Goal: Task Accomplishment & Management: Use online tool/utility

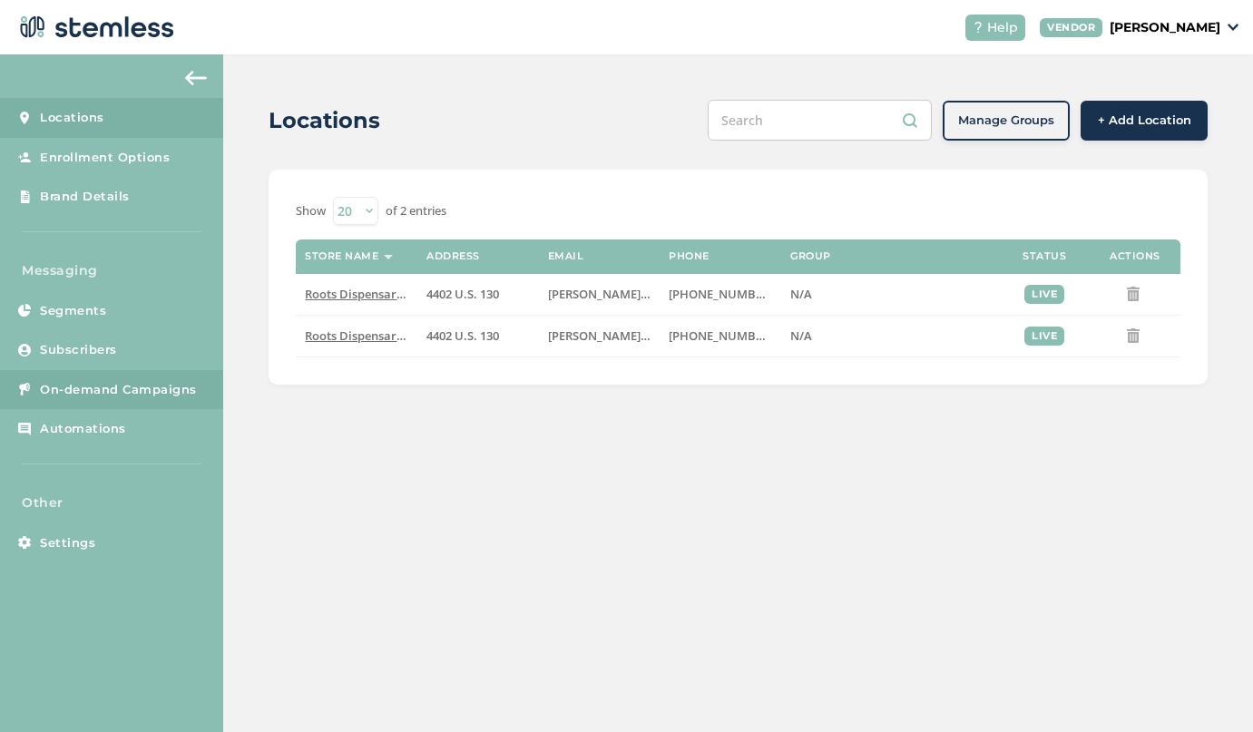
click at [113, 386] on span "On-demand Campaigns" at bounding box center [118, 390] width 157 height 18
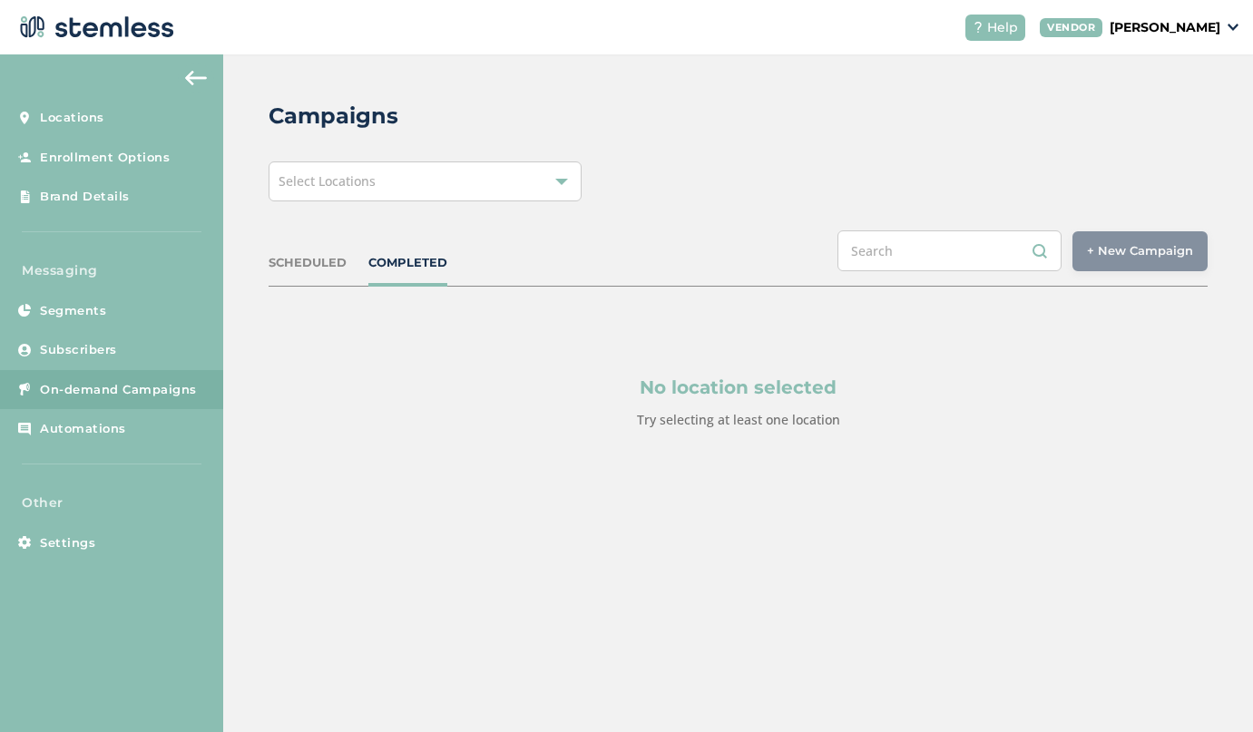
click at [460, 181] on div "Select Locations" at bounding box center [425, 181] width 313 height 40
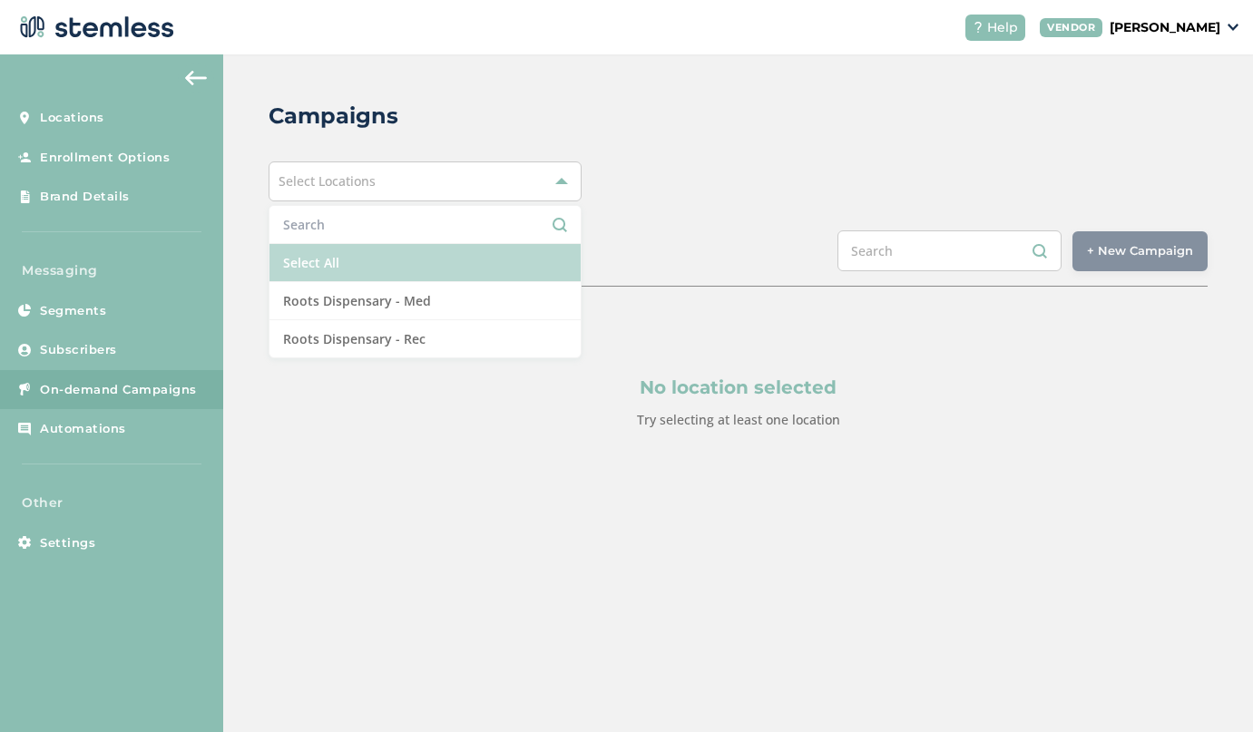
click at [387, 266] on li "Select All" at bounding box center [424, 263] width 311 height 38
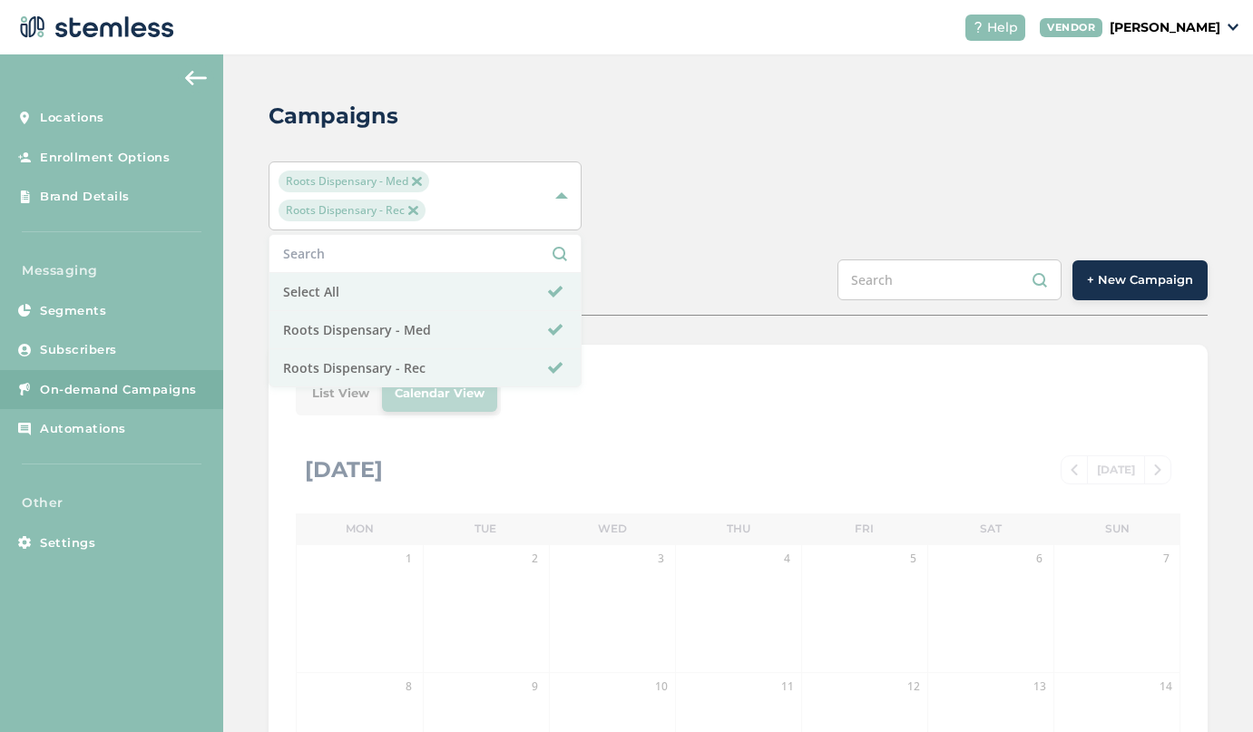
click at [1137, 280] on span "+ New Campaign" at bounding box center [1140, 280] width 106 height 18
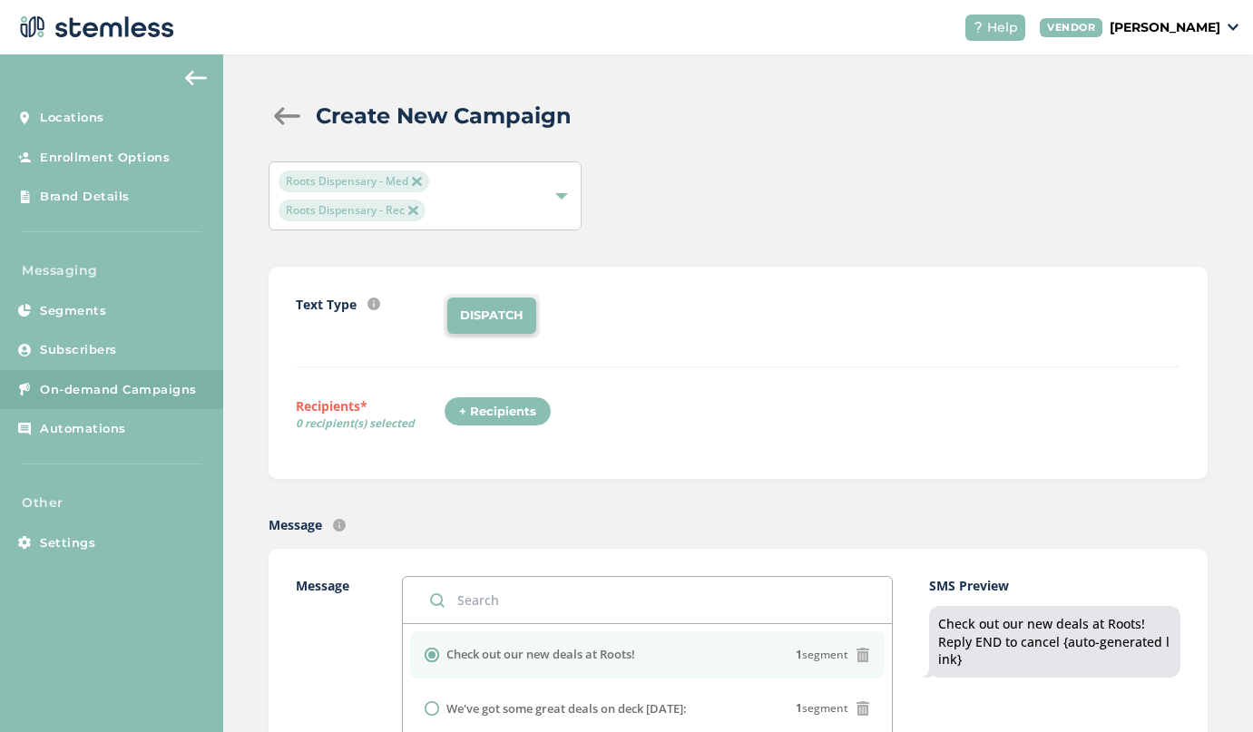
click at [483, 406] on div "+ Recipients" at bounding box center [498, 411] width 108 height 31
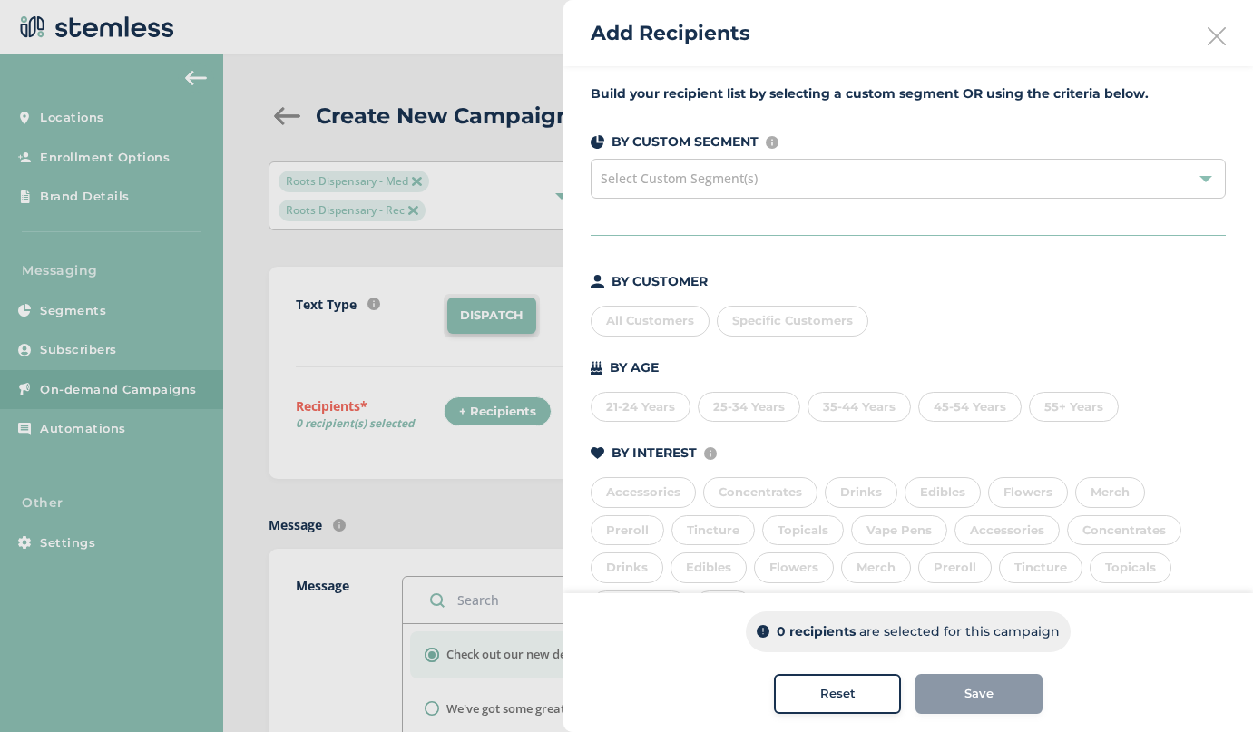
click at [632, 319] on div "All Customers" at bounding box center [650, 321] width 119 height 31
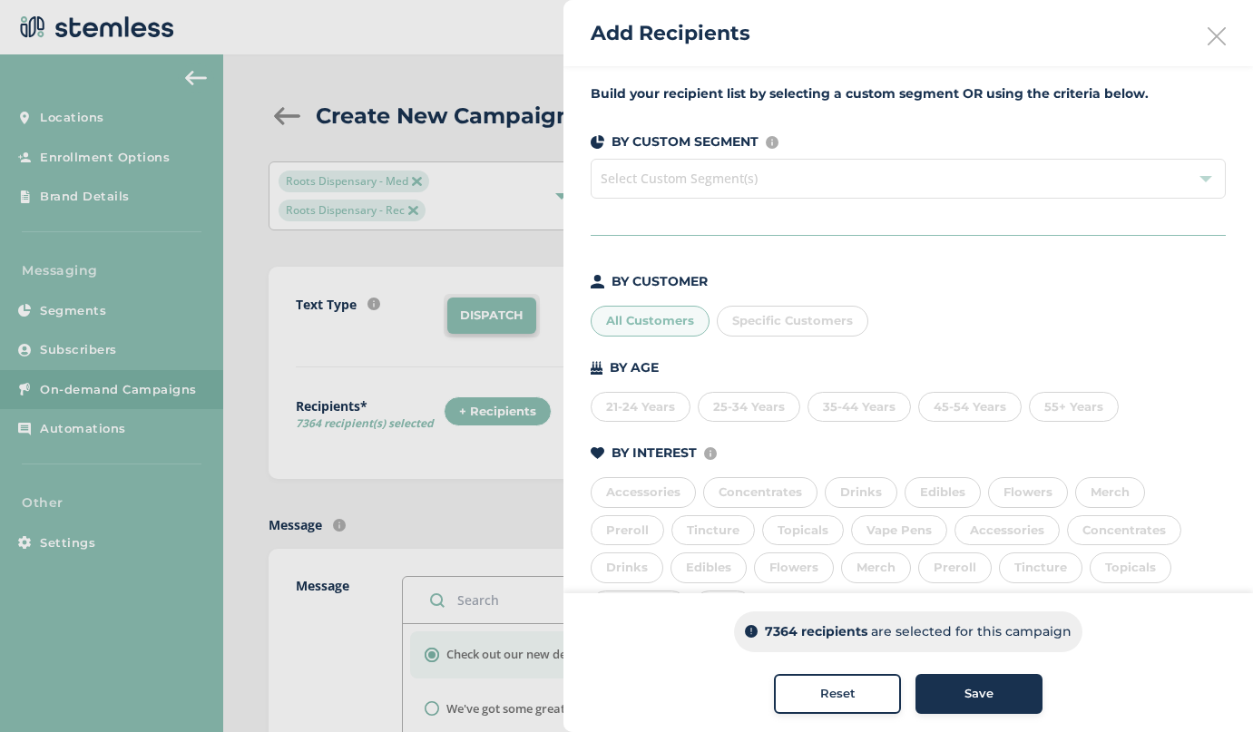
click at [1018, 701] on div "Save" at bounding box center [979, 694] width 98 height 18
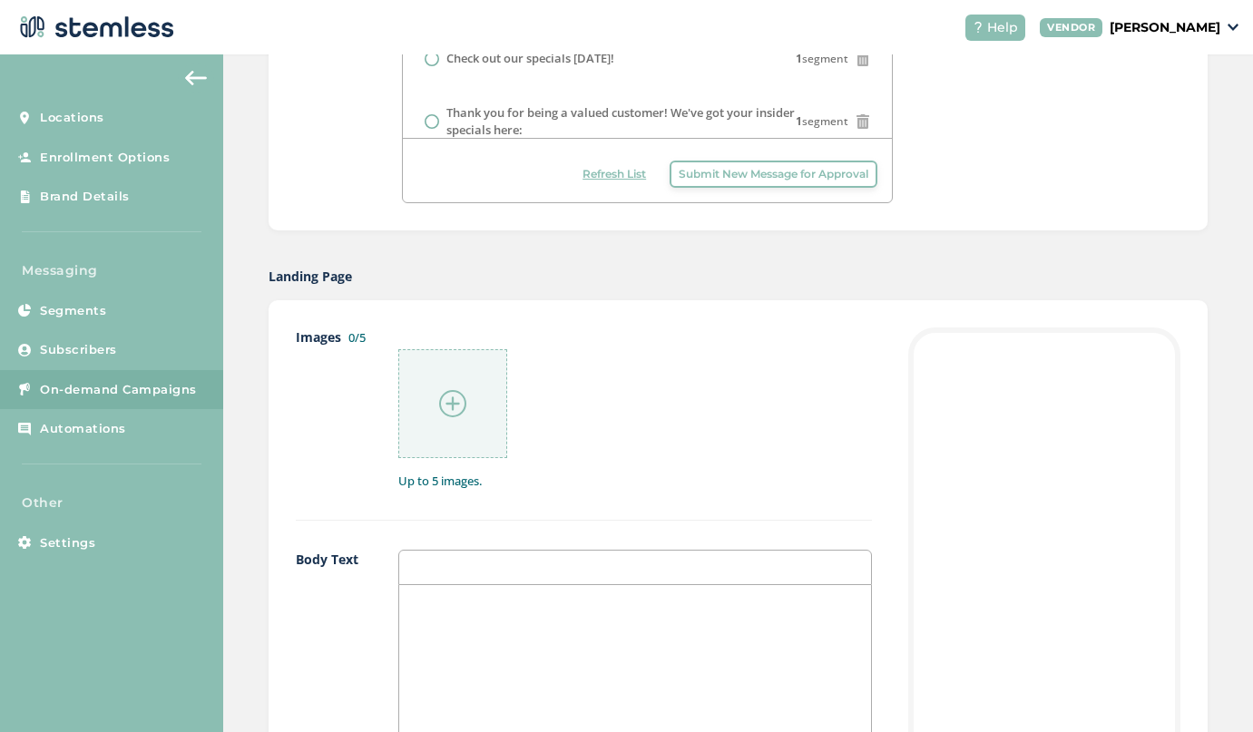
scroll to position [709, 0]
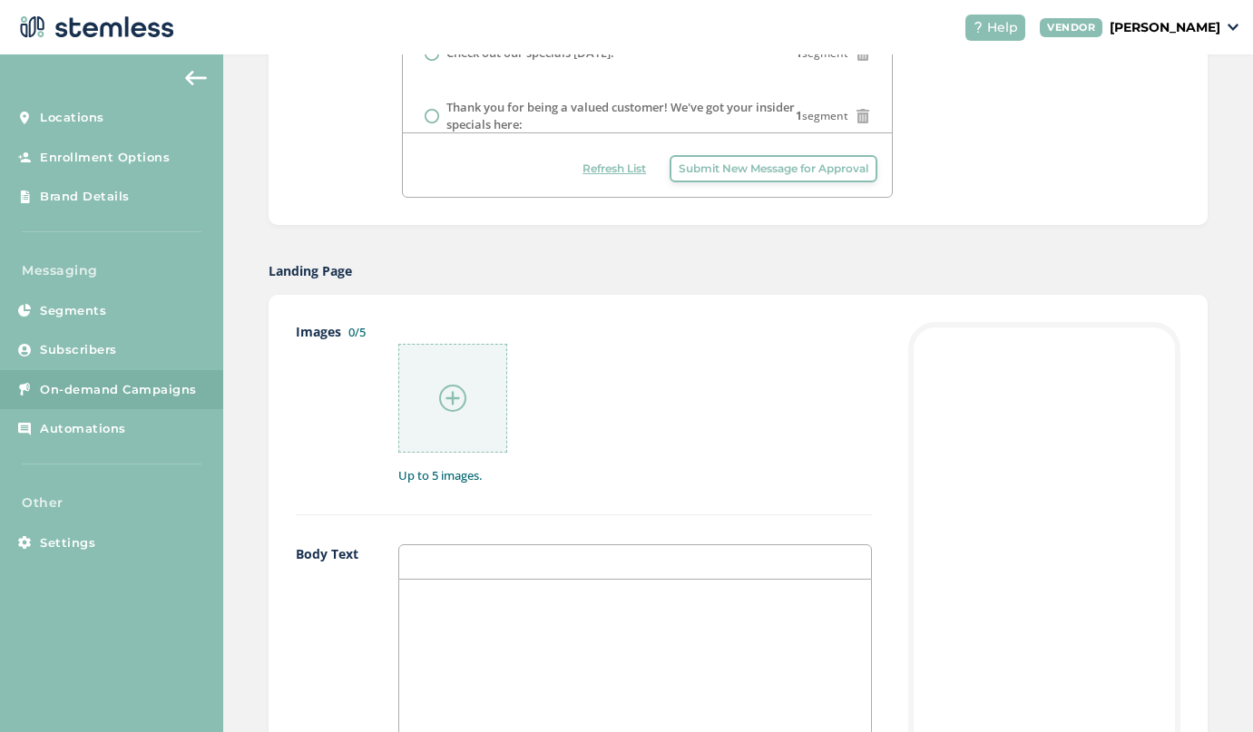
click at [418, 397] on div at bounding box center [452, 398] width 109 height 109
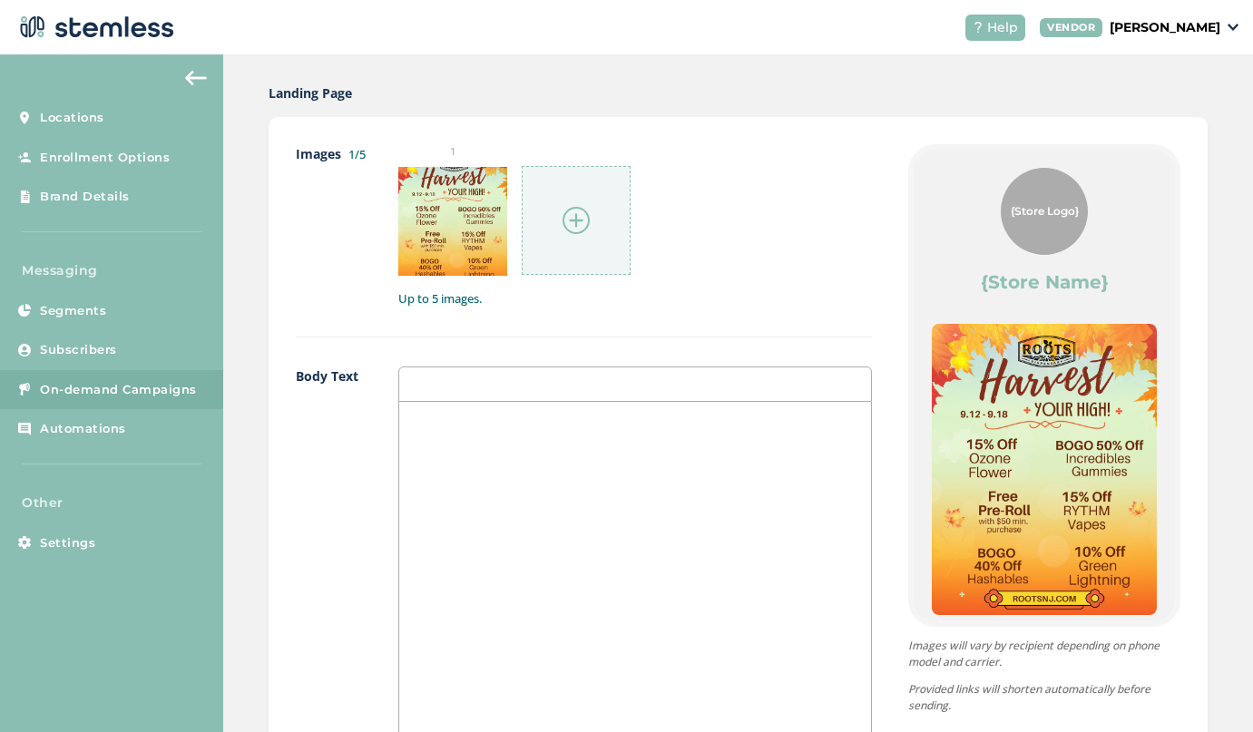
scroll to position [954, 0]
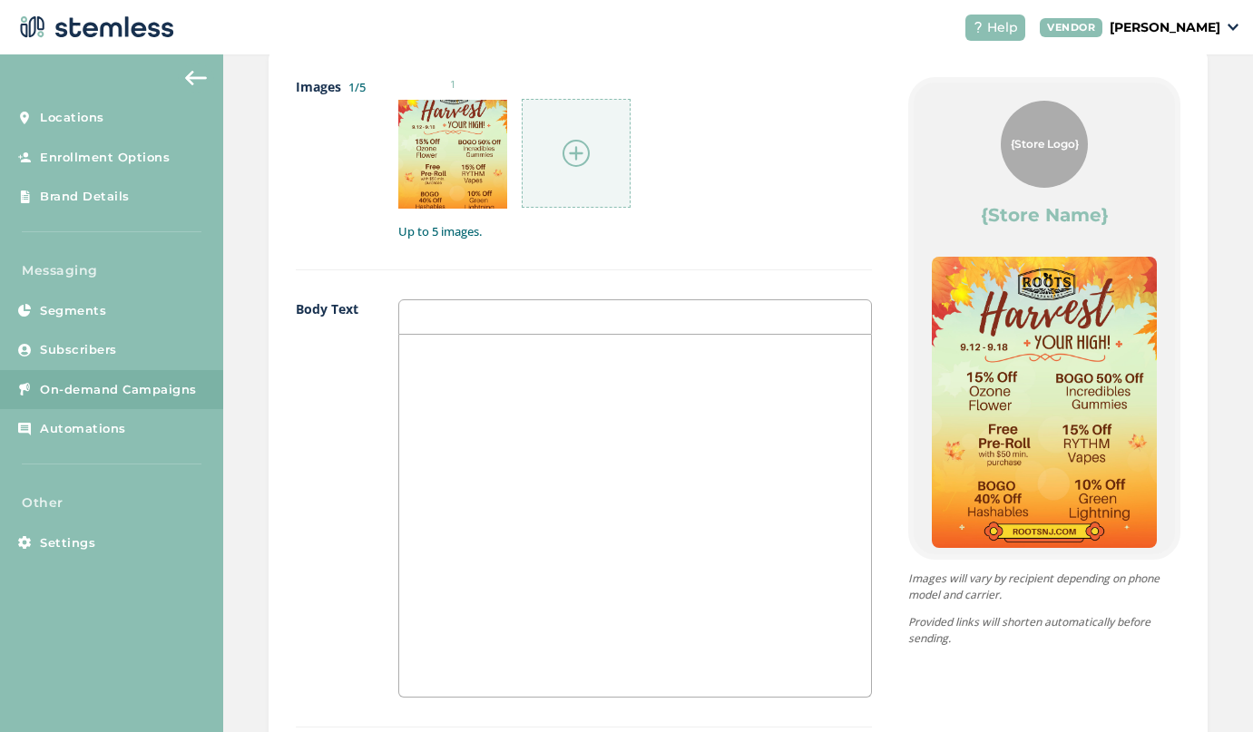
click at [521, 442] on div at bounding box center [635, 516] width 472 height 362
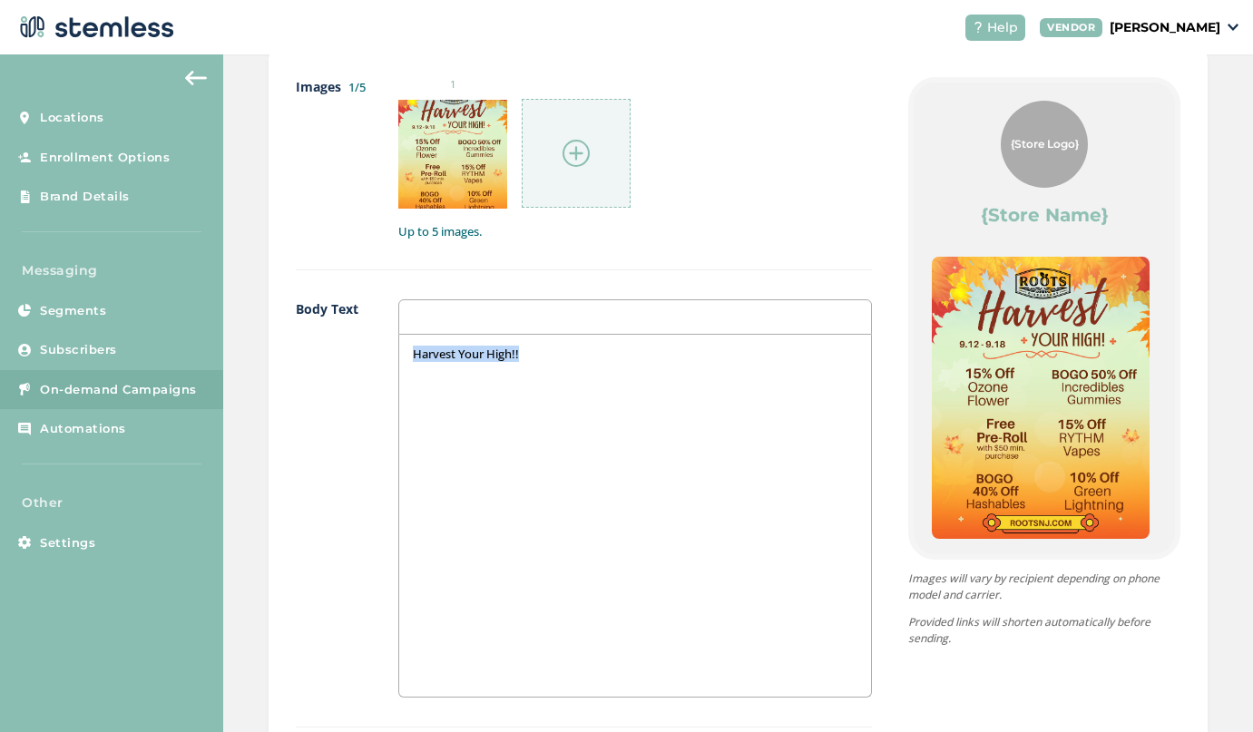
drag, startPoint x: 552, startPoint y: 348, endPoint x: 362, endPoint y: 335, distance: 191.0
click at [359, 336] on div "Body Text Harvest Your High!!" at bounding box center [584, 513] width 576 height 428
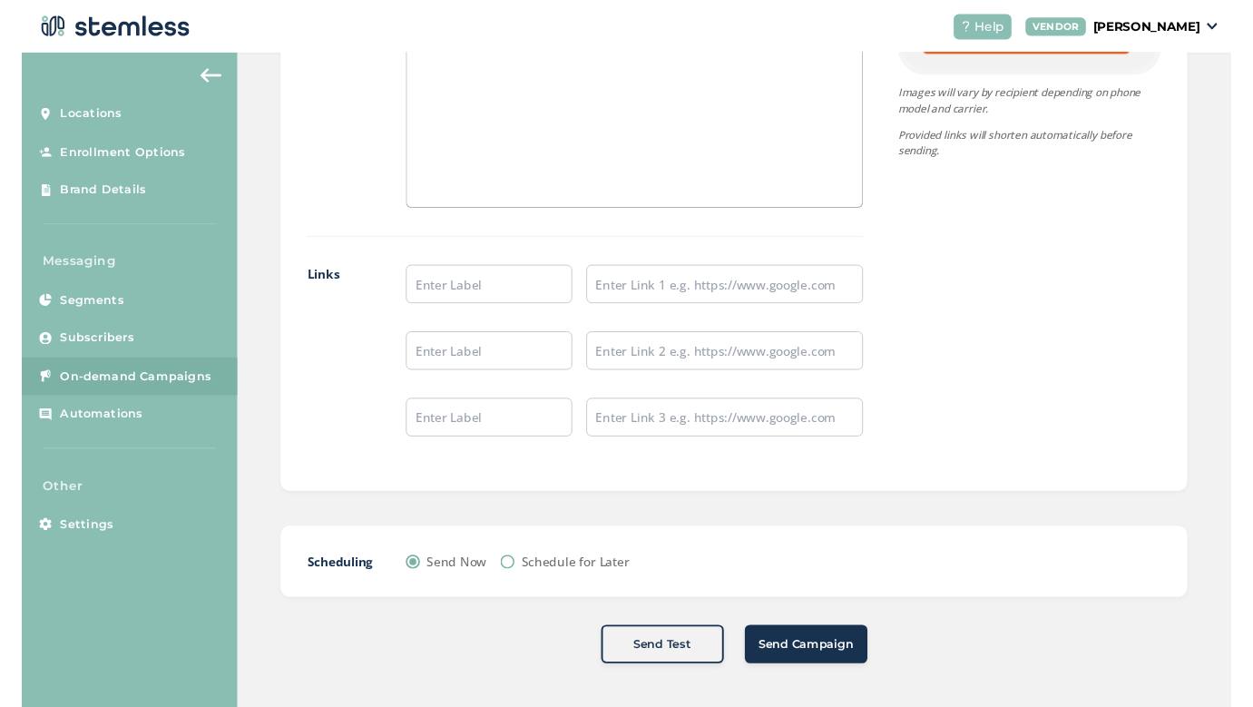
scroll to position [1435, 0]
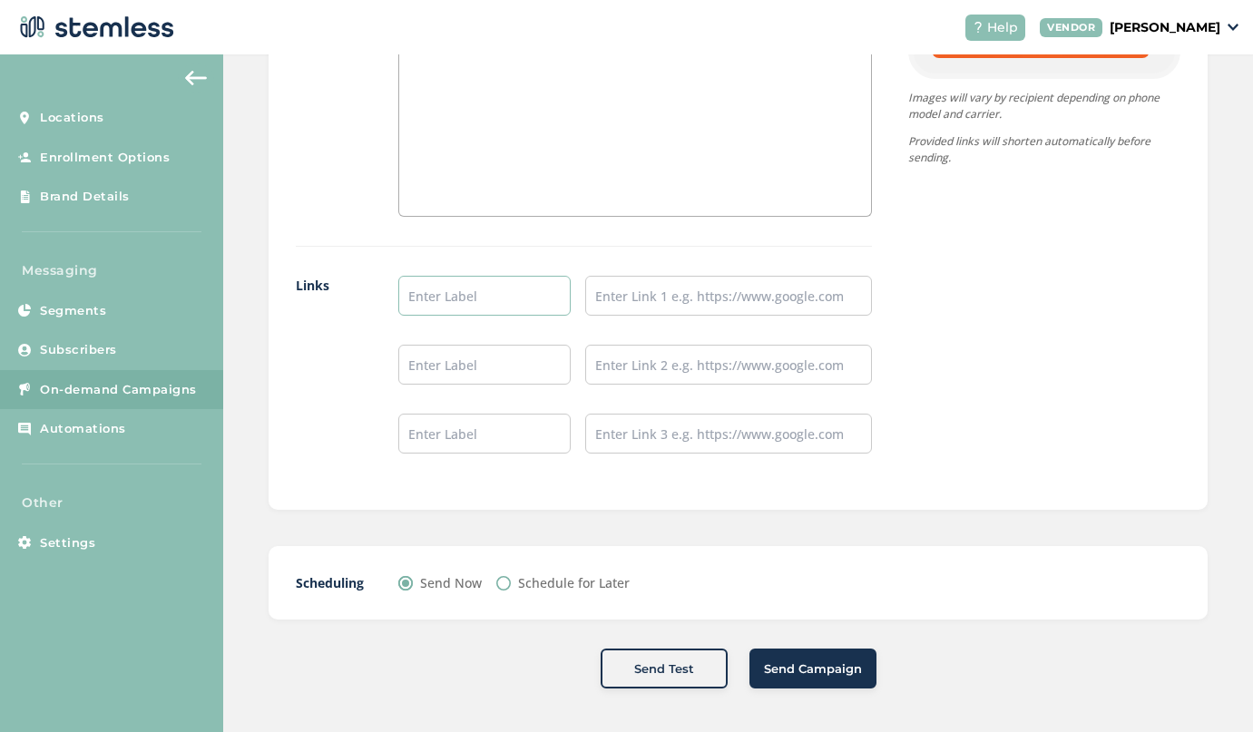
click at [550, 287] on input "text" at bounding box center [484, 296] width 172 height 40
type input "Shop Rec"
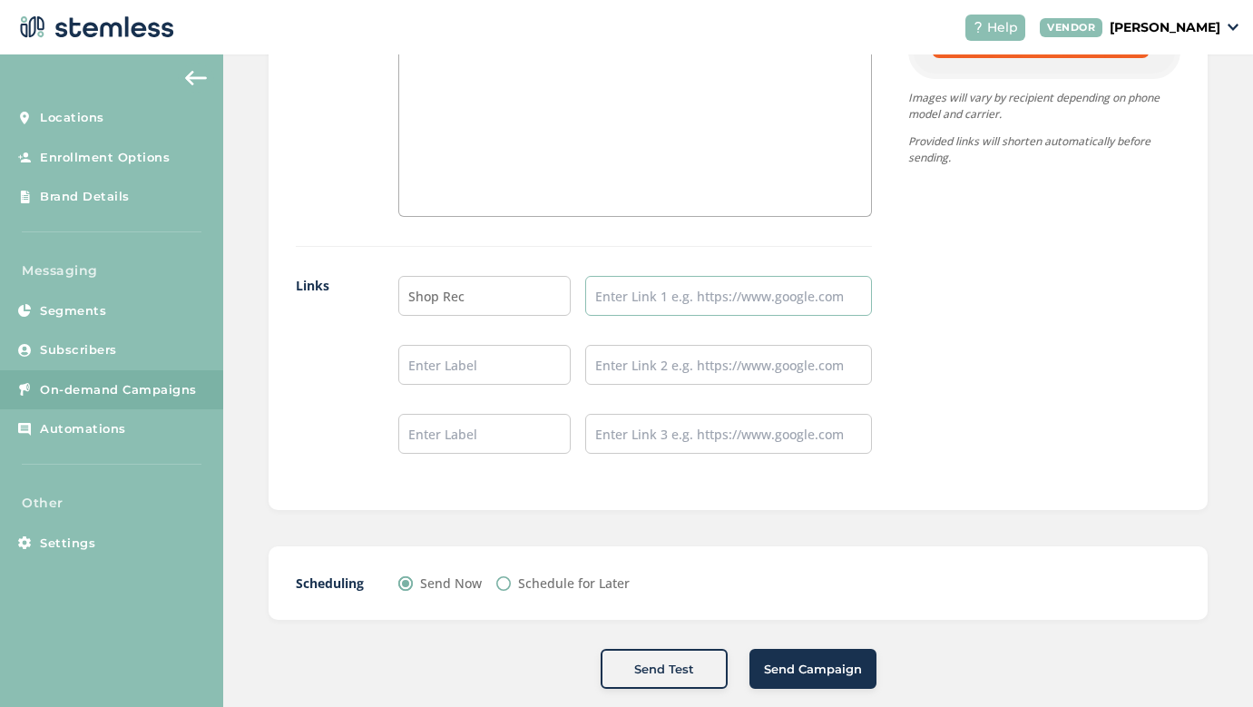
paste input "[URL][DOMAIN_NAME]"
type input "[URL][DOMAIN_NAME]"
click at [634, 371] on input "text" at bounding box center [728, 365] width 287 height 40
paste input "[URL][DOMAIN_NAME]"
type input "[URL][DOMAIN_NAME]"
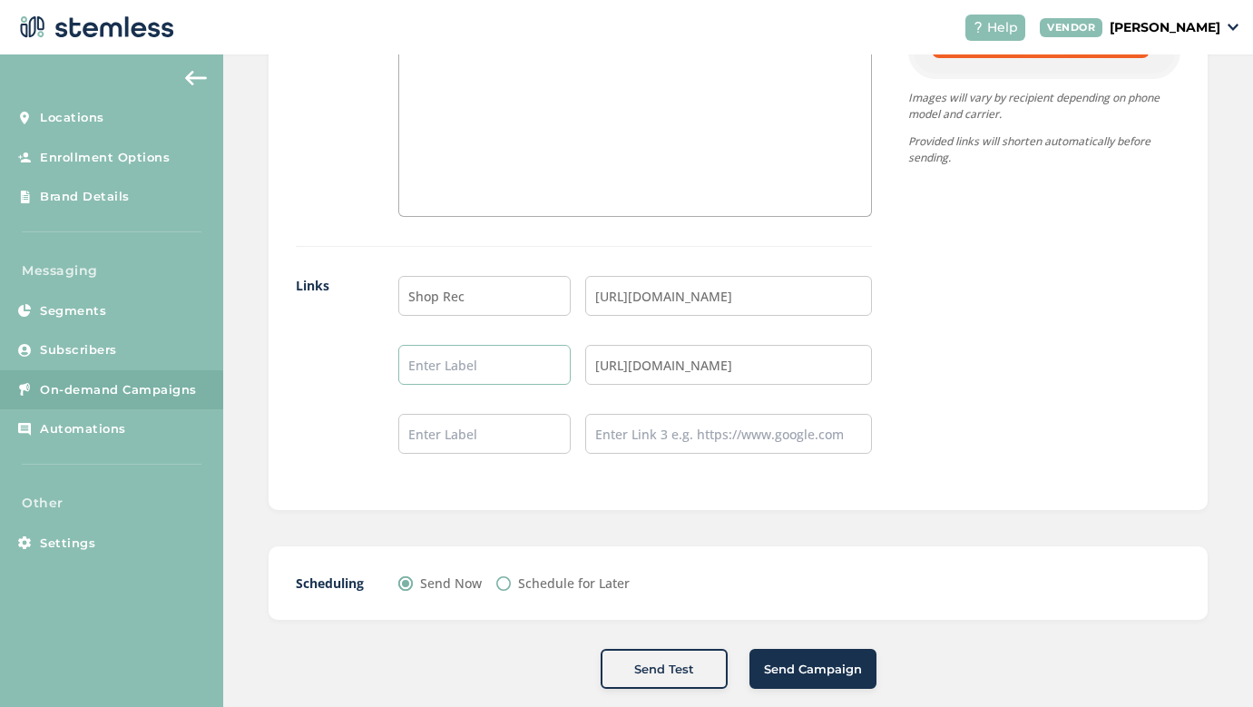
click at [428, 362] on input "text" at bounding box center [484, 365] width 172 height 40
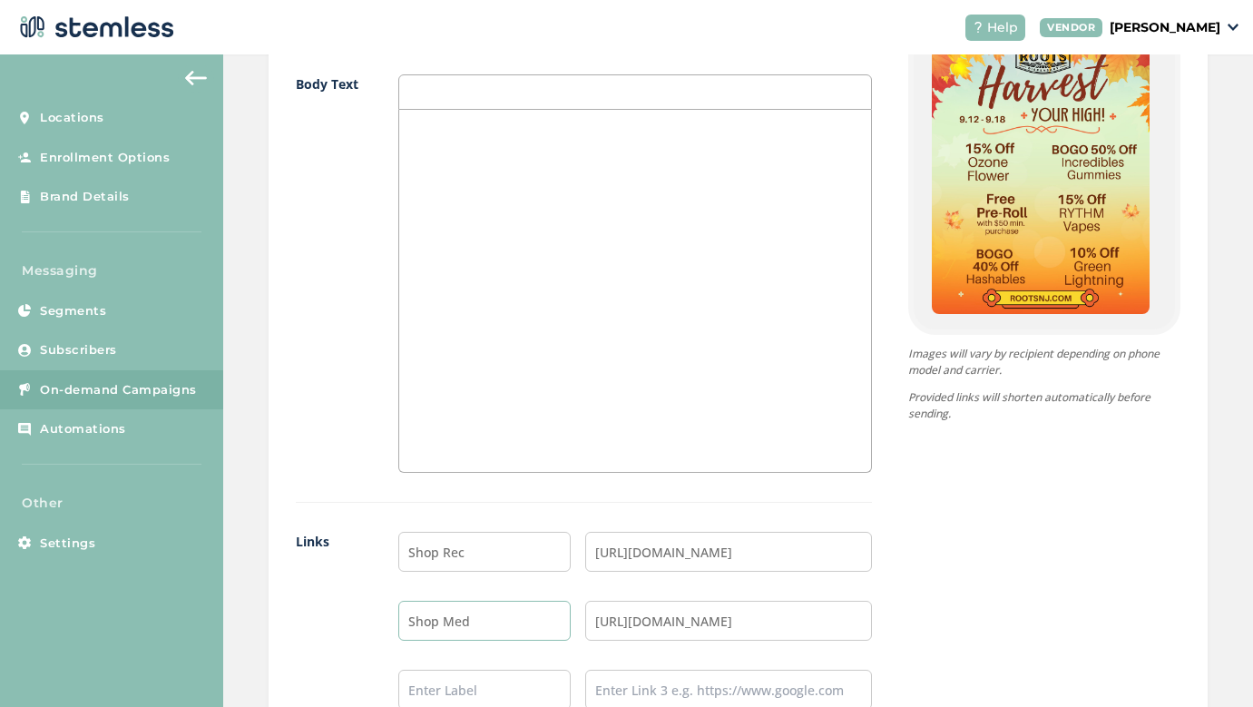
scroll to position [1079, 0]
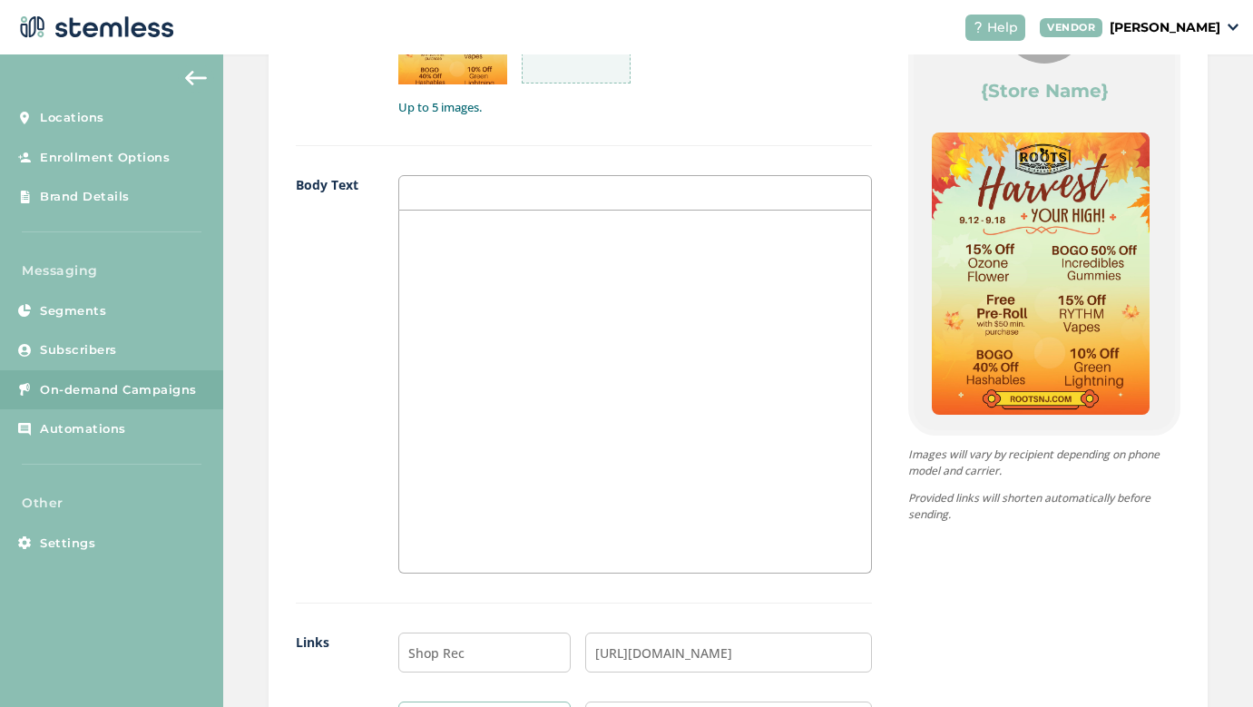
type input "Shop Med"
click at [654, 358] on div at bounding box center [635, 391] width 472 height 362
drag, startPoint x: 571, startPoint y: 247, endPoint x: 346, endPoint y: 219, distance: 226.7
click at [346, 219] on div "Body Text Harvest your high!" at bounding box center [584, 389] width 576 height 428
click at [414, 229] on p "Deals on Ozone, RYTHM, Incredibles and more!" at bounding box center [635, 229] width 445 height 16
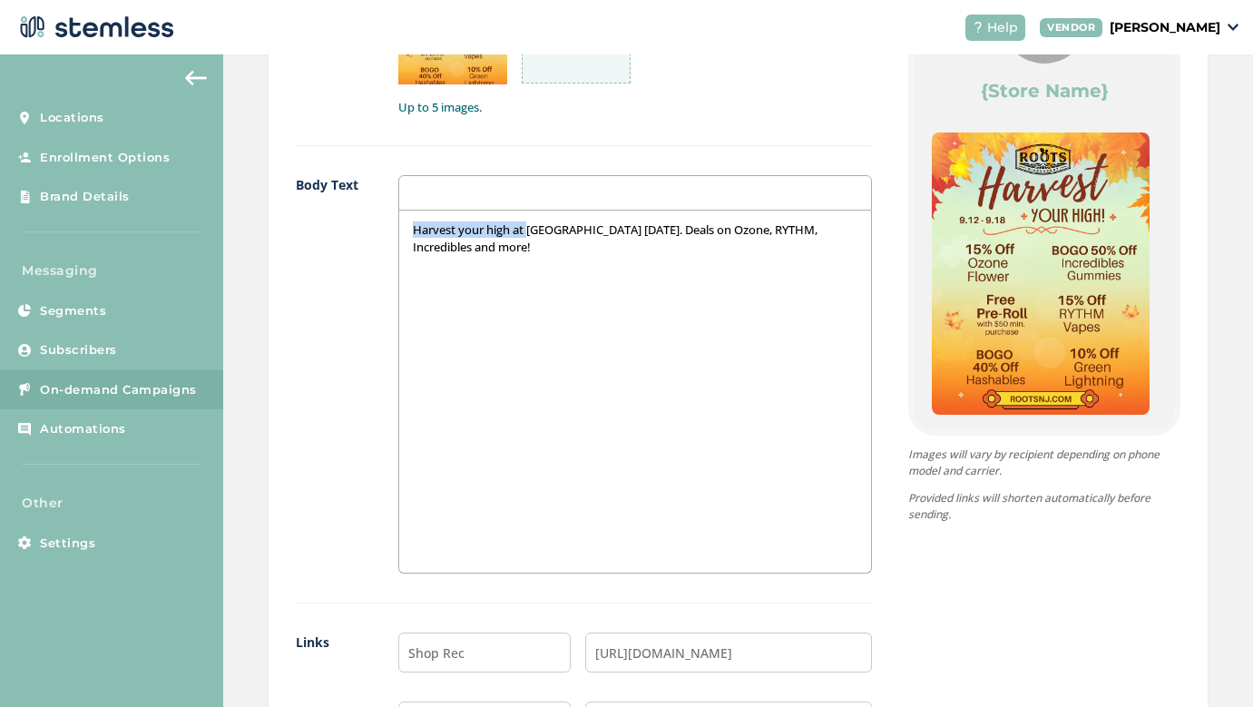
drag, startPoint x: 530, startPoint y: 228, endPoint x: 296, endPoint y: 226, distance: 234.1
click at [296, 226] on div "Body Text Harvest your high at Roots [DATE]. Deals on Ozone, RYTHM, Incredibles…" at bounding box center [584, 389] width 576 height 428
click at [741, 243] on div "Stop by Roots [DATE]. Deals on Ozone, RYTHM, Incredibles and more!" at bounding box center [635, 391] width 472 height 362
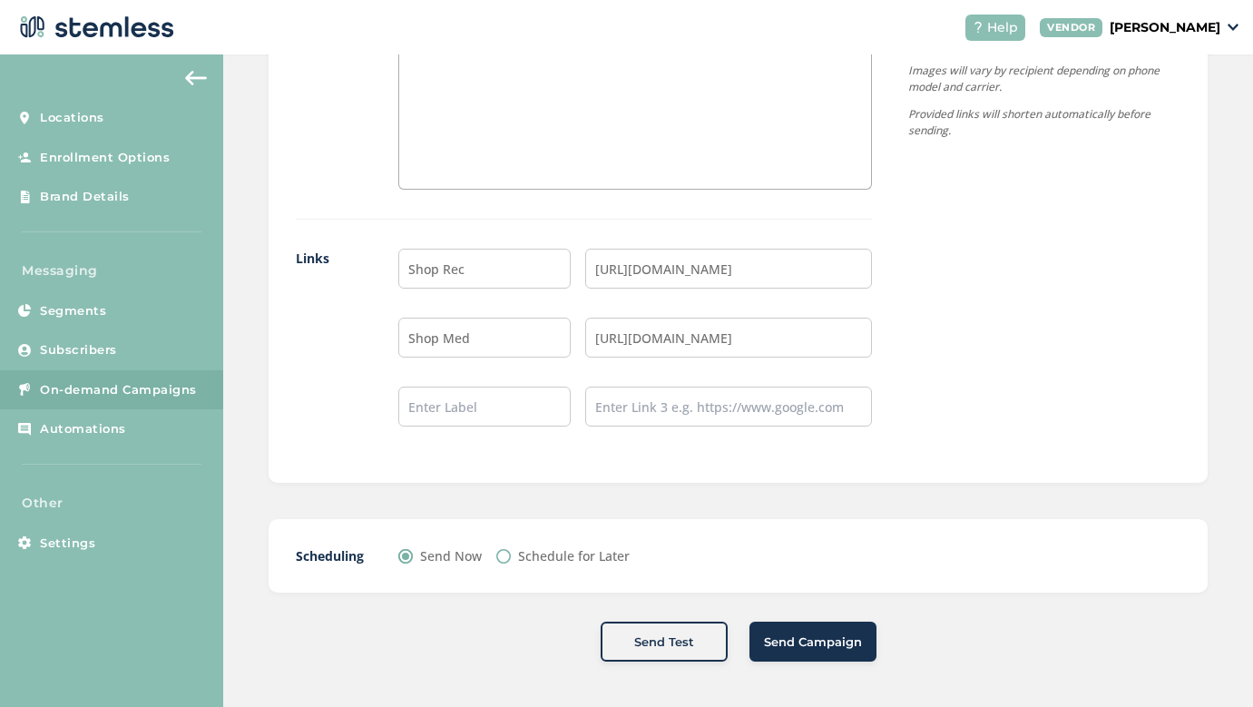
scroll to position [1461, 0]
click at [837, 639] on span "Send Campaign" at bounding box center [813, 644] width 98 height 18
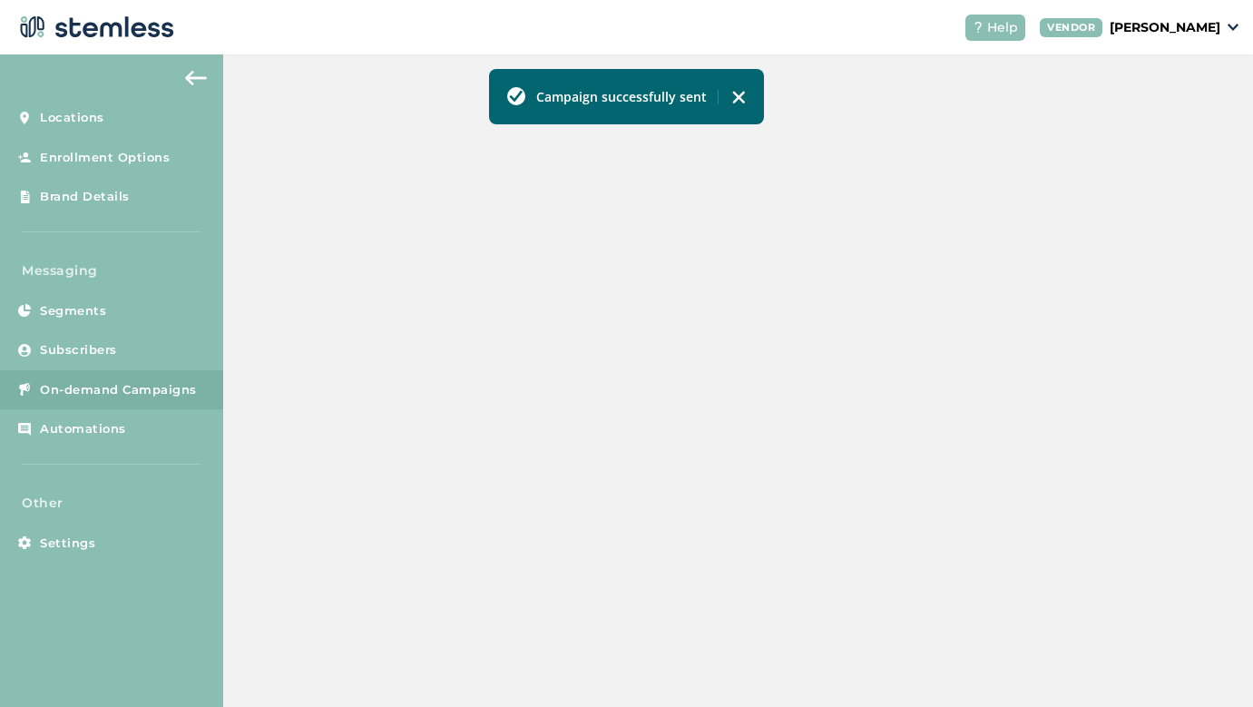
scroll to position [550, 0]
